Goal: Find specific page/section: Find specific page/section

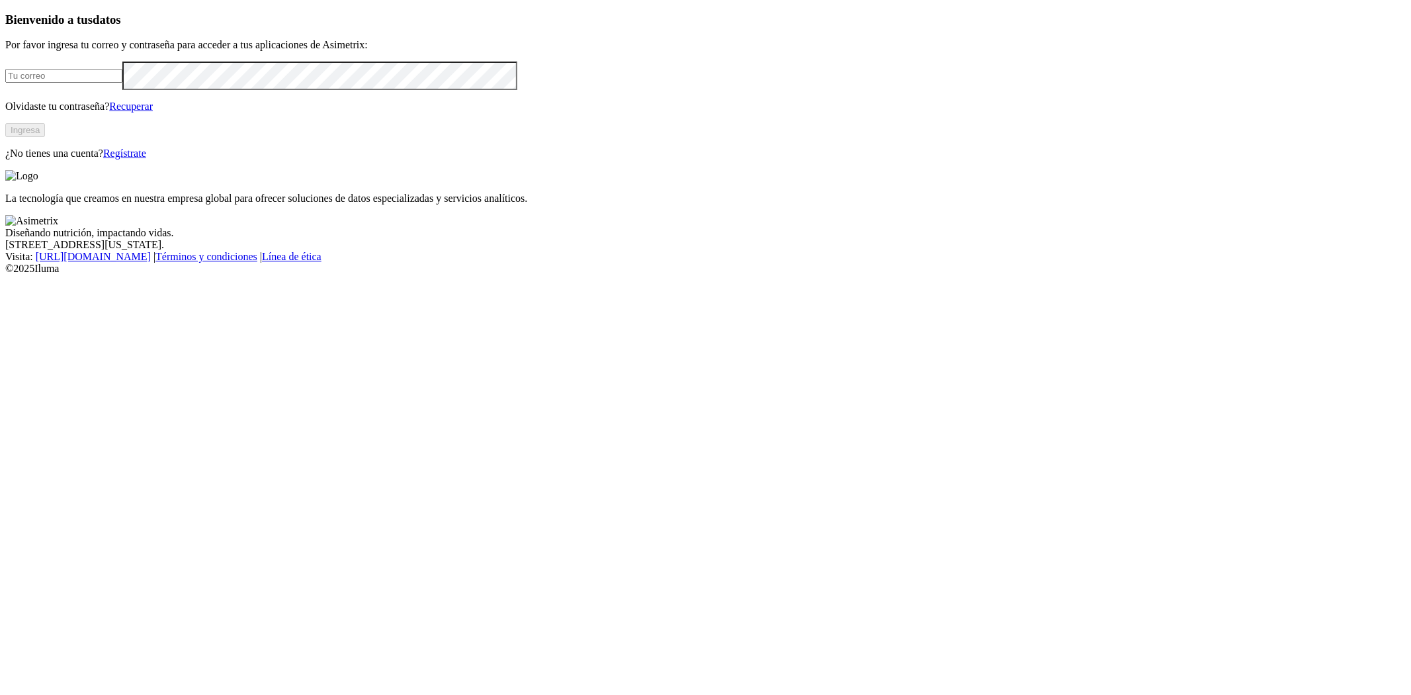
type input "[EMAIL_ADDRESS][PERSON_NAME][DOMAIN_NAME]"
click at [45, 137] on button "Ingresa" at bounding box center [25, 130] width 40 height 14
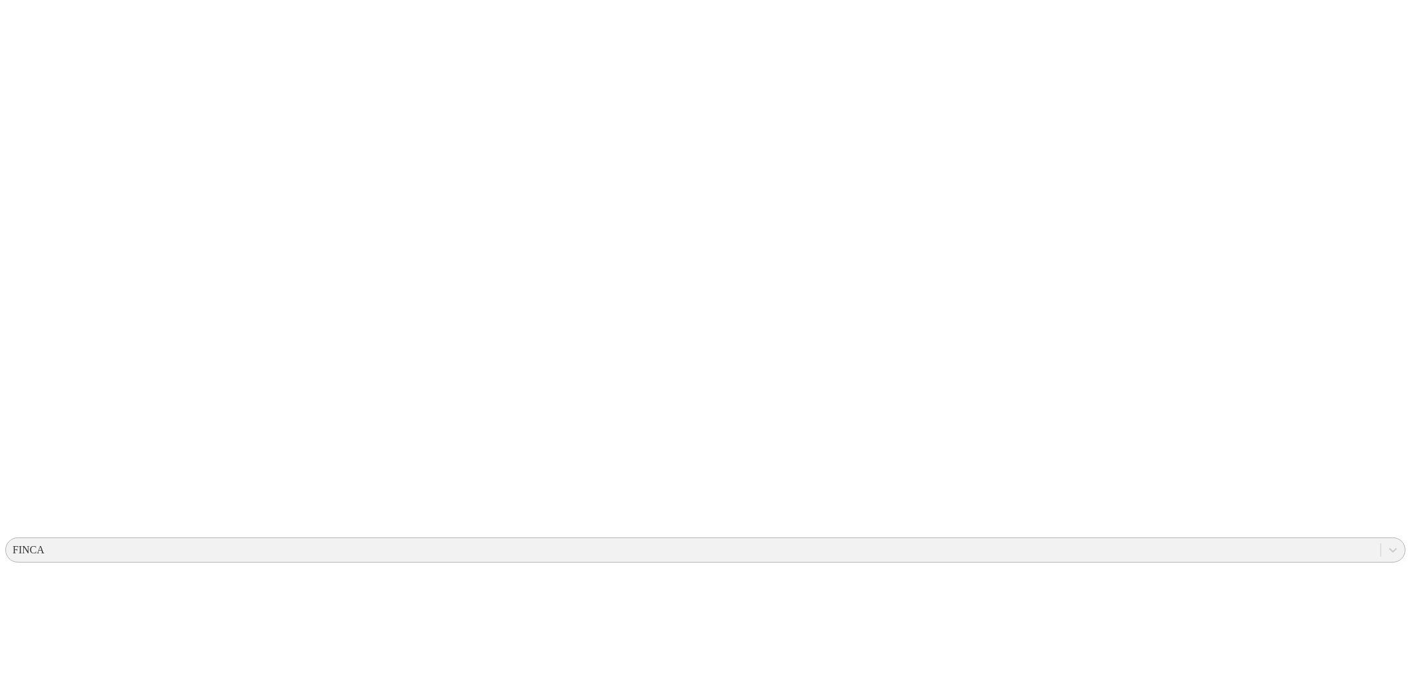
click at [44, 544] on div "FINCA" at bounding box center [29, 550] width 32 height 12
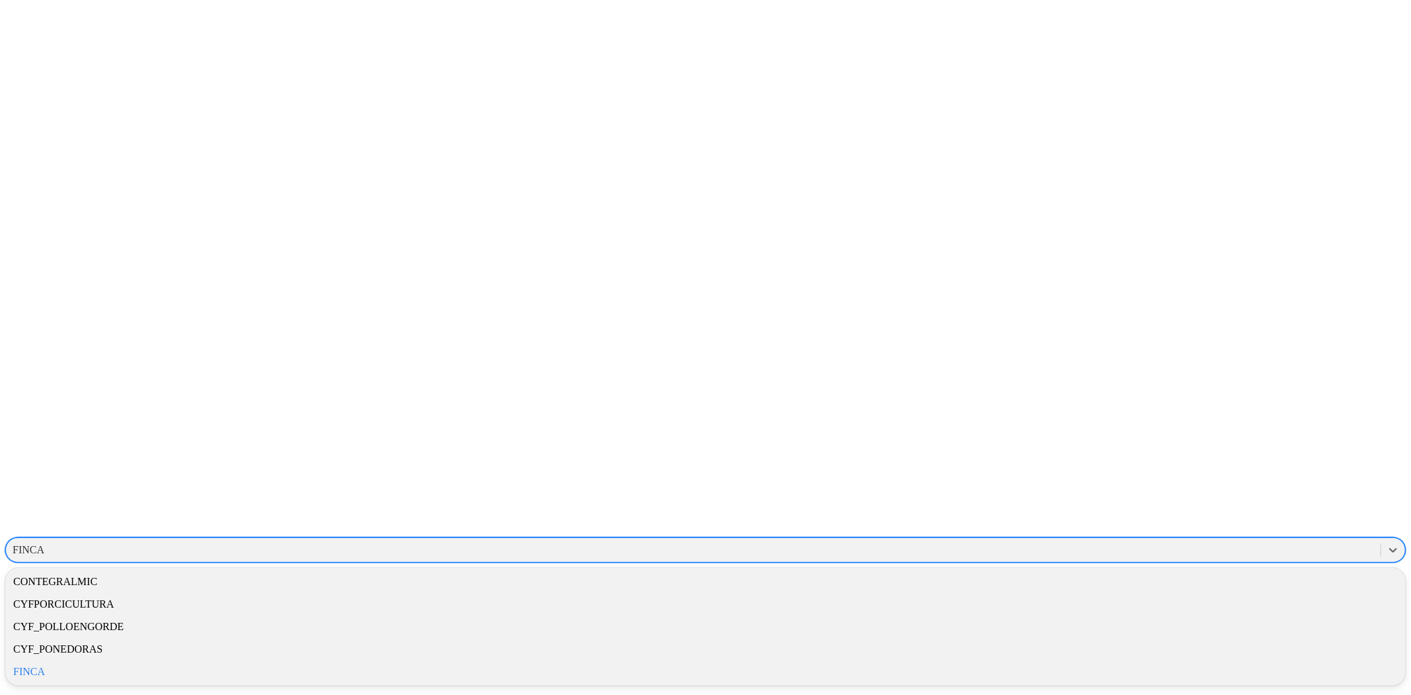
click at [1176, 593] on div "CYFPORCICULTURA" at bounding box center [705, 604] width 1401 height 22
